Goal: Task Accomplishment & Management: Manage account settings

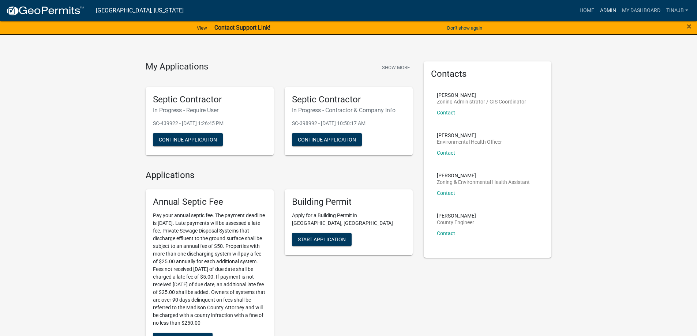
click at [608, 10] on link "Admin" at bounding box center [608, 11] width 22 height 14
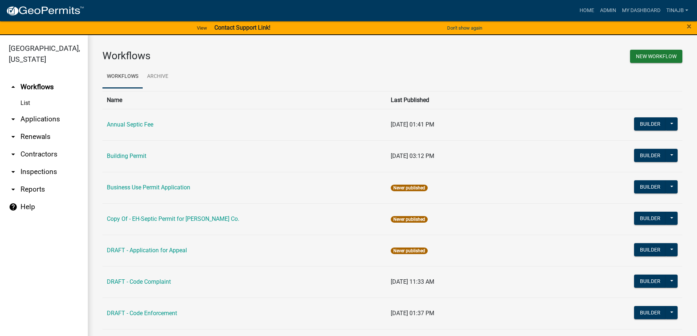
click at [46, 110] on link "arrow_drop_down Applications" at bounding box center [44, 119] width 88 height 18
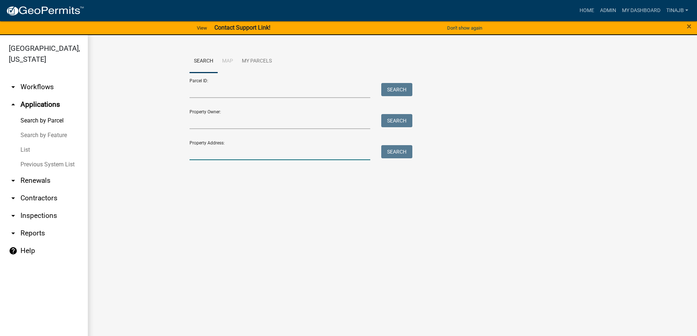
click at [218, 154] on input "Property Address:" at bounding box center [280, 152] width 181 height 15
type input "2180"
click at [387, 150] on button "Search" at bounding box center [396, 151] width 31 height 13
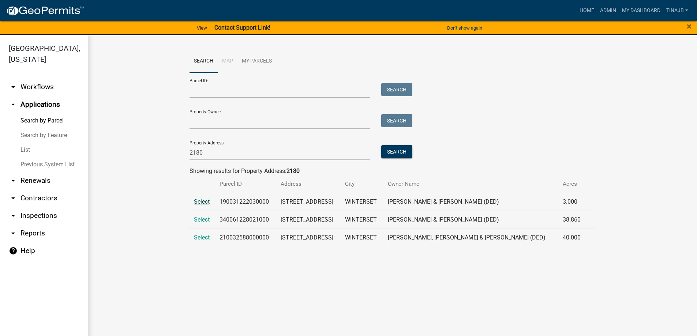
click at [202, 203] on span "Select" at bounding box center [202, 201] width 16 height 7
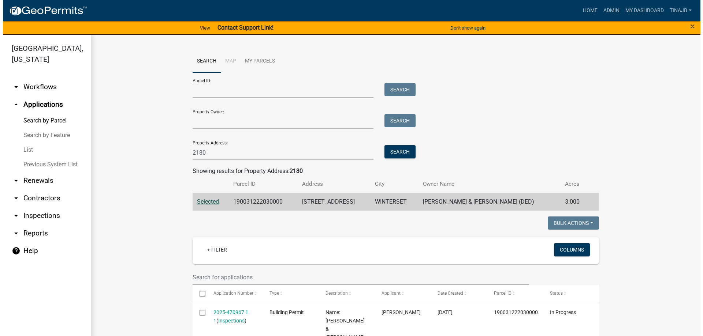
scroll to position [110, 0]
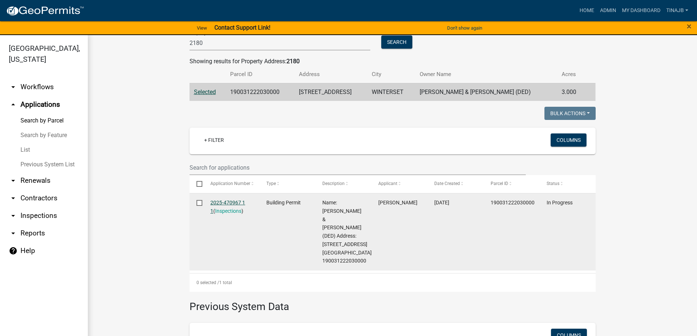
click at [231, 201] on link "2025-470967 1 1" at bounding box center [227, 207] width 35 height 14
